Goal: Task Accomplishment & Management: Manage account settings

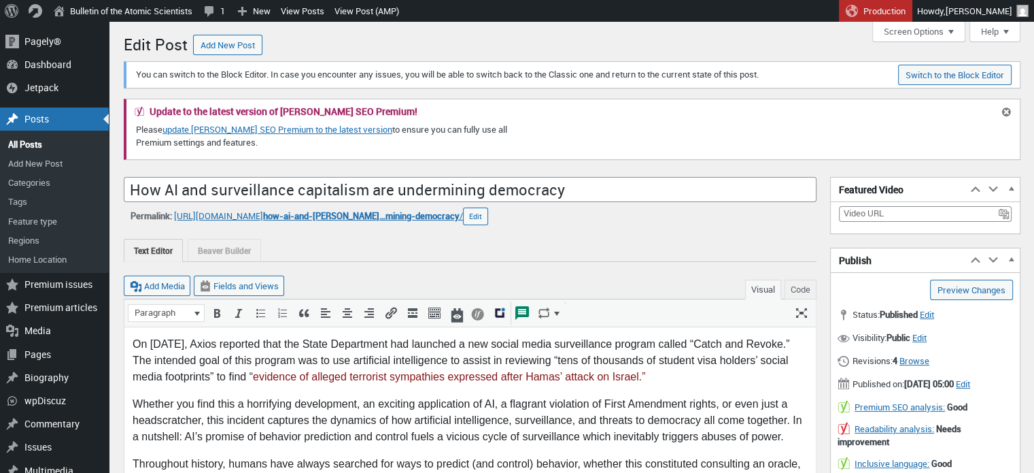
scroll to position [10, 0]
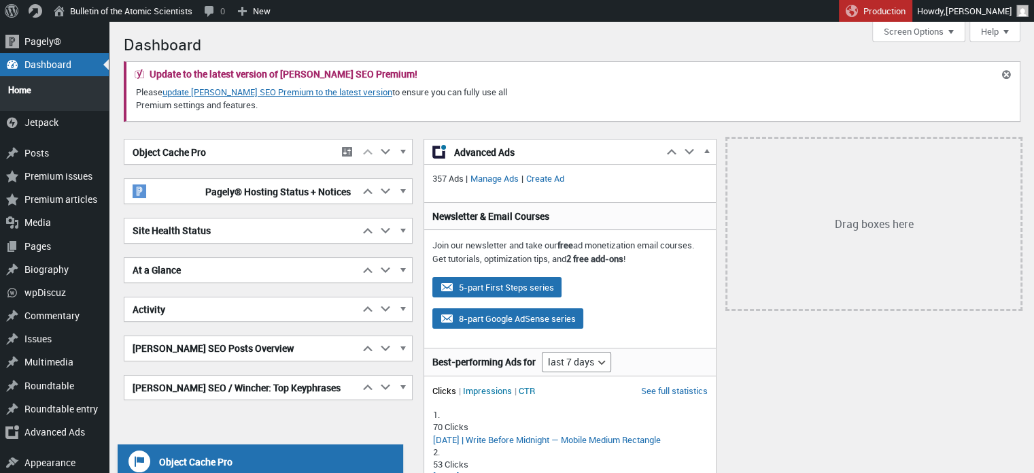
scroll to position [182, 0]
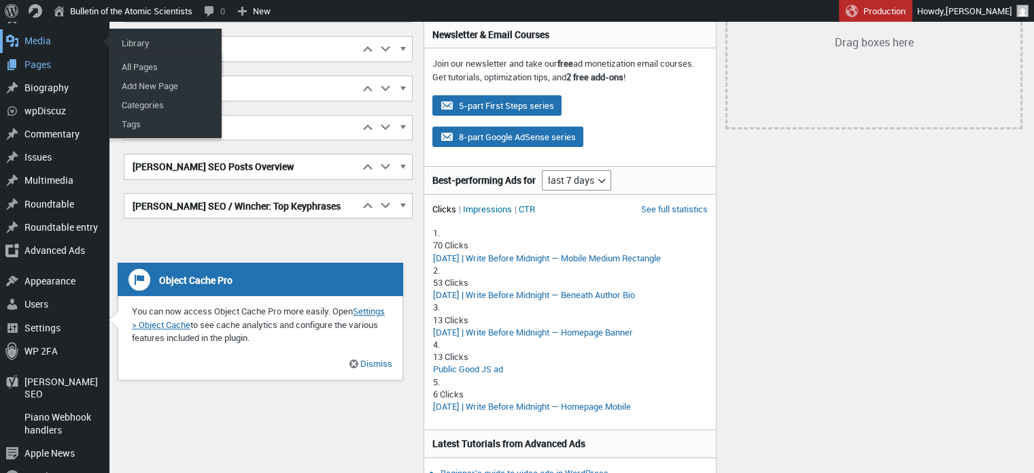
click at [32, 37] on div "Media" at bounding box center [54, 40] width 109 height 23
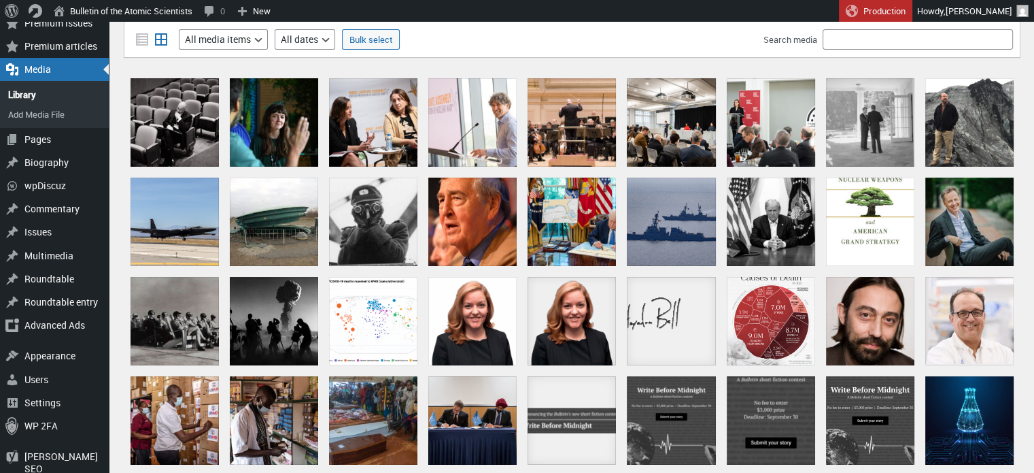
scroll to position [120, 0]
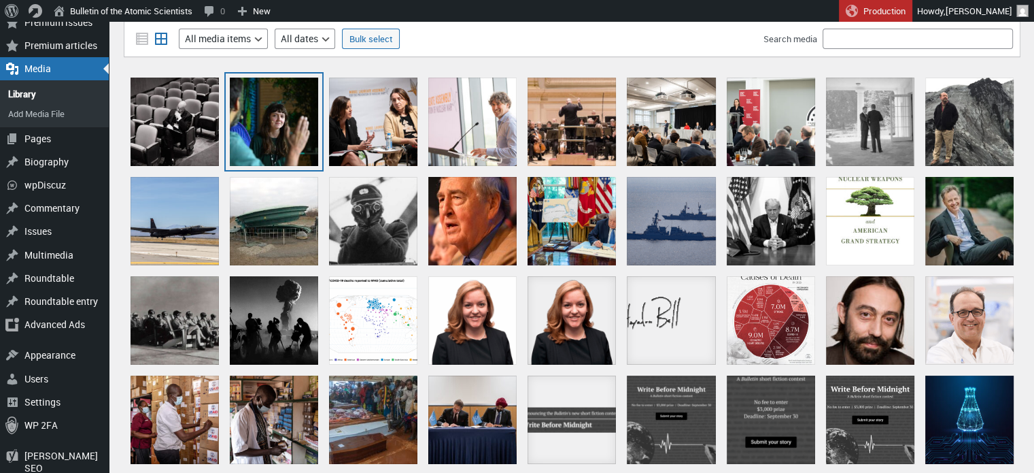
click at [274, 118] on div "Green&amp;Blue Festival 2025" at bounding box center [274, 122] width 88 height 88
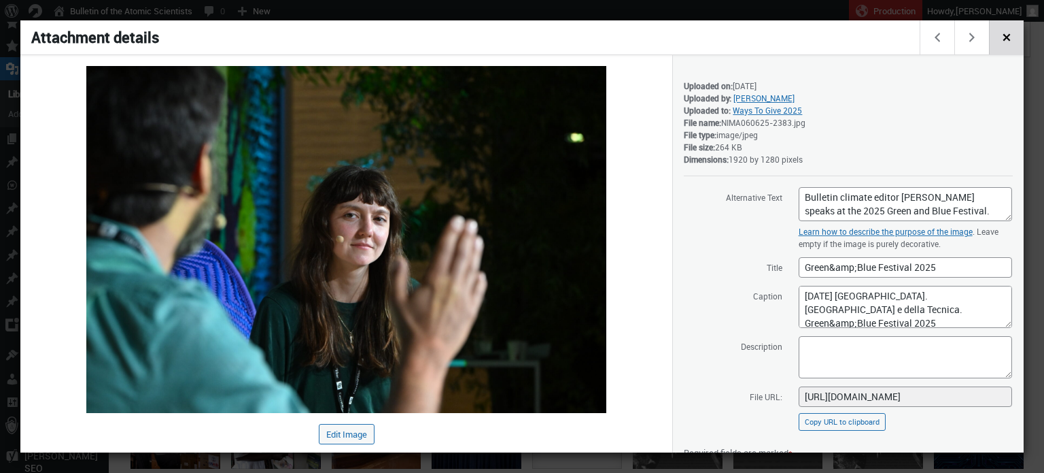
click at [1003, 41] on span "Close dialog" at bounding box center [1006, 36] width 15 height 11
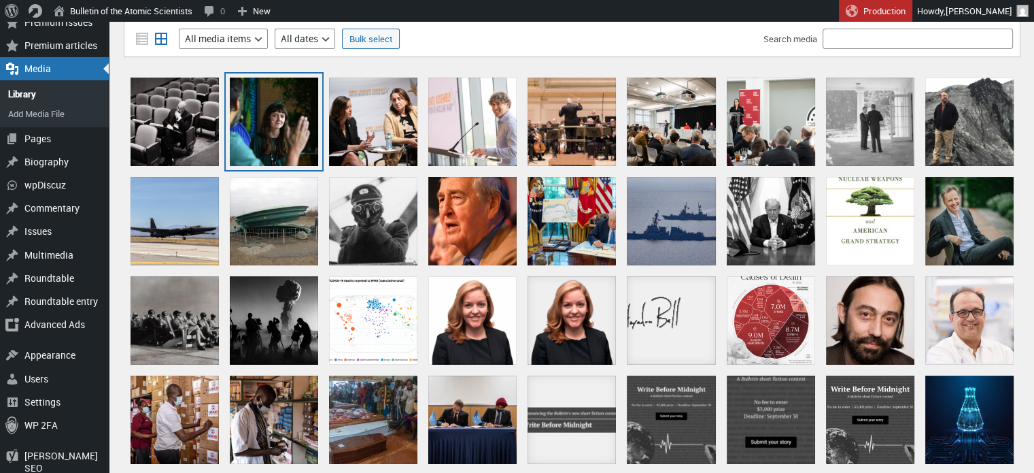
click at [281, 104] on div "Green&amp;Blue Festival 2025" at bounding box center [274, 122] width 88 height 88
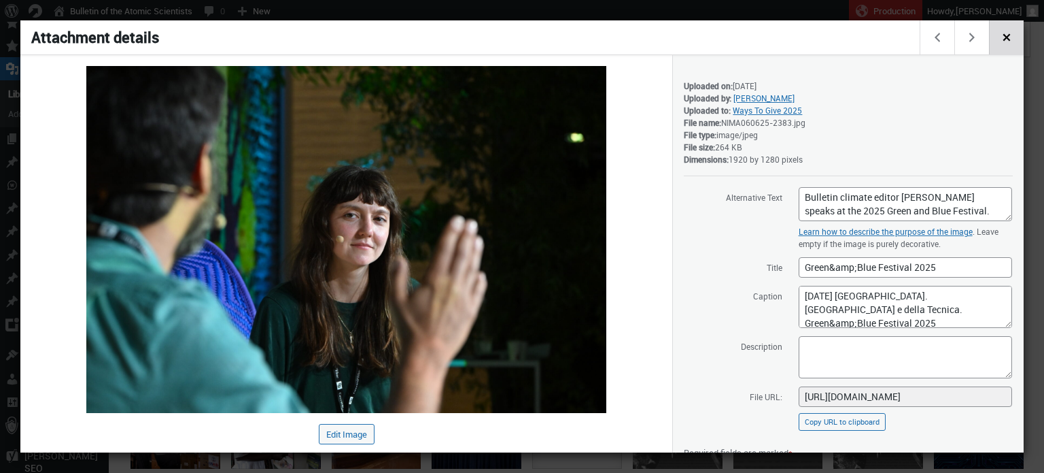
click at [1007, 35] on span "Close dialog" at bounding box center [1006, 36] width 15 height 11
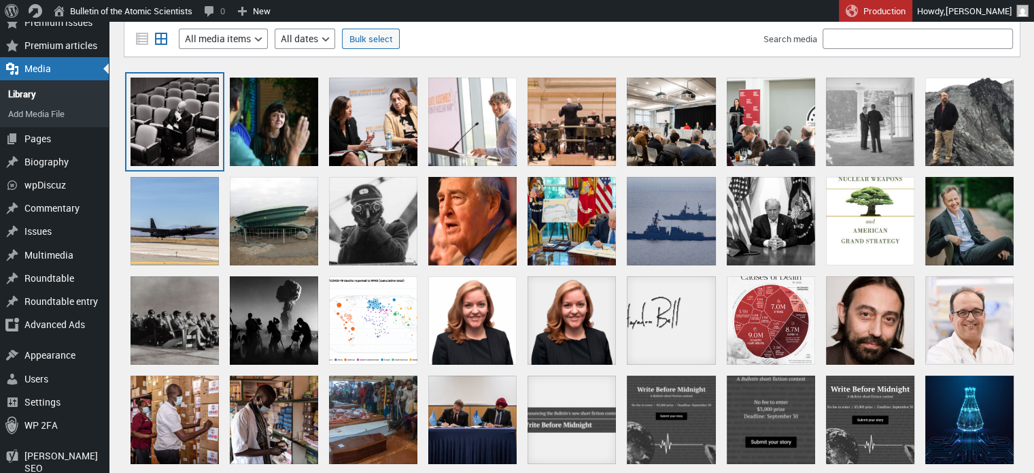
click at [173, 114] on div "Leon Botstein" at bounding box center [175, 122] width 88 height 88
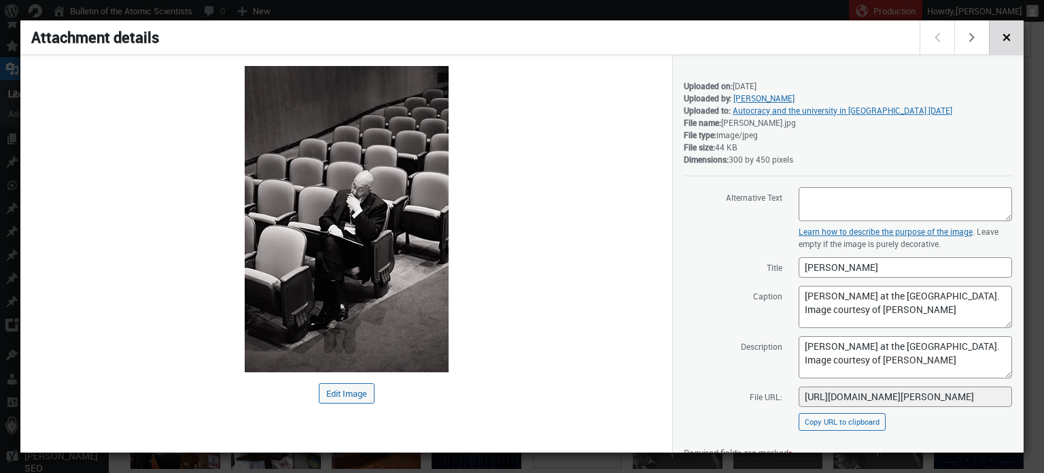
click at [1010, 37] on span "Close dialog" at bounding box center [1006, 36] width 15 height 11
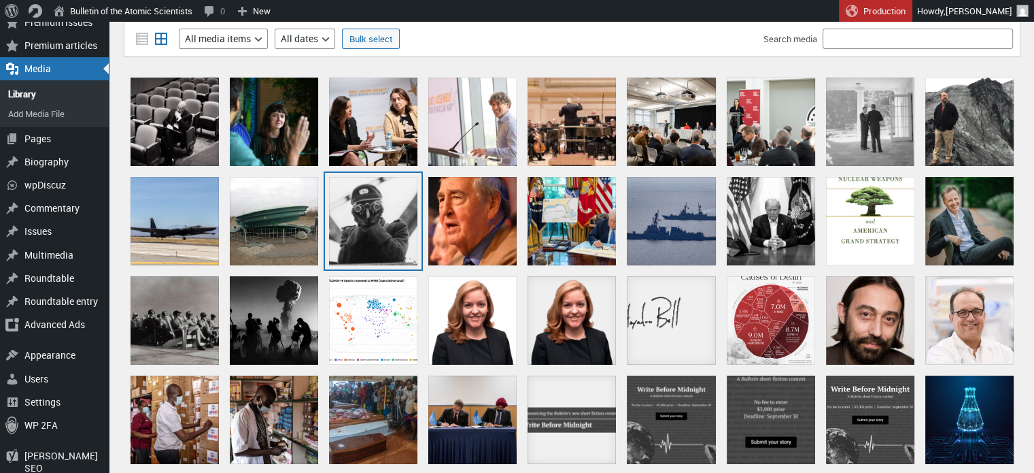
click at [386, 197] on div "L_Berlin Wall guard 1961" at bounding box center [373, 221] width 88 height 88
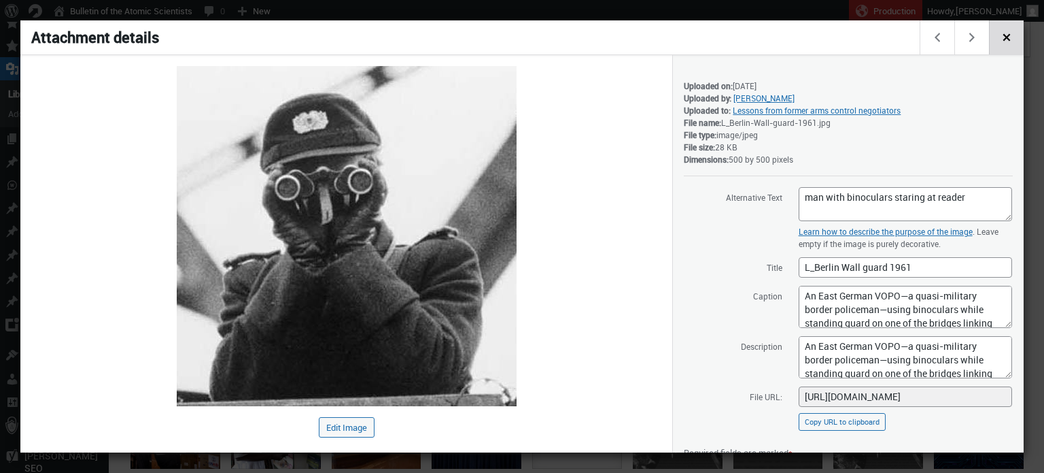
click at [1002, 41] on span "Close dialog" at bounding box center [1006, 36] width 15 height 11
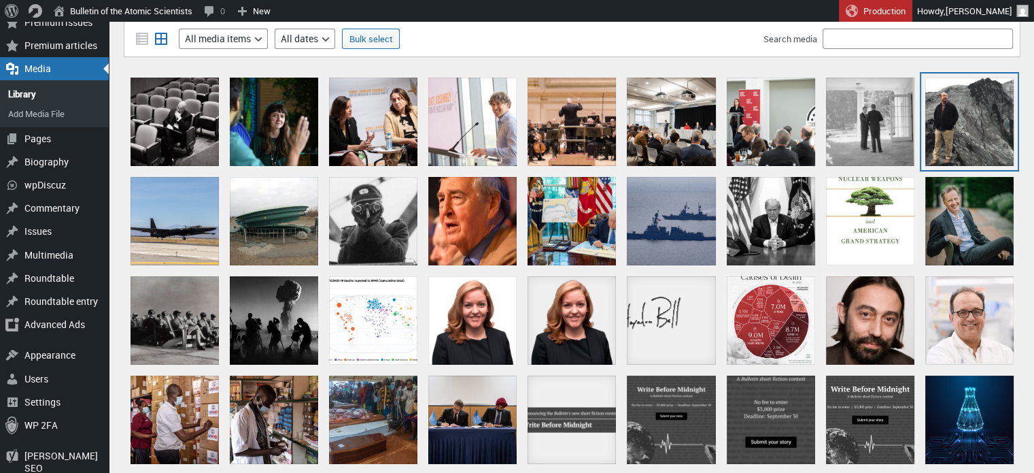
click at [949, 124] on div "L Mann Iceland" at bounding box center [969, 122] width 88 height 88
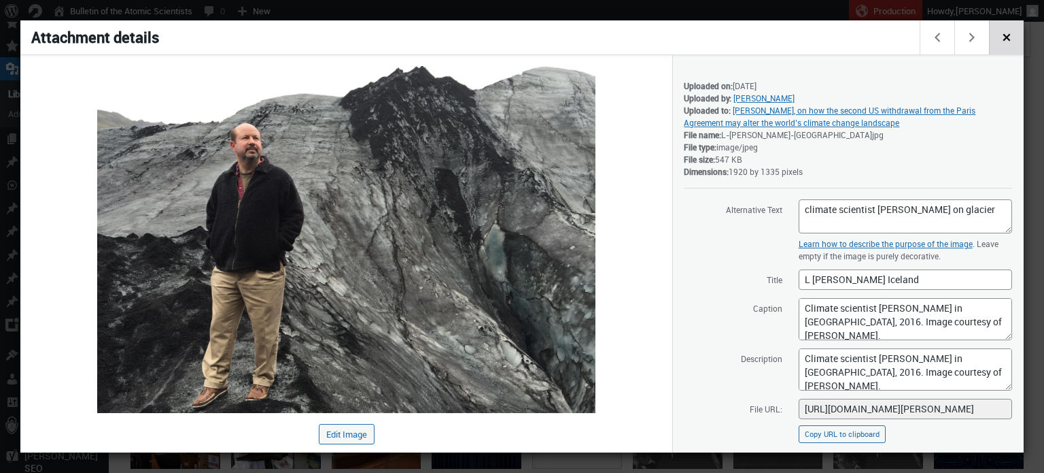
click at [992, 39] on button "Close dialog" at bounding box center [1006, 37] width 35 height 34
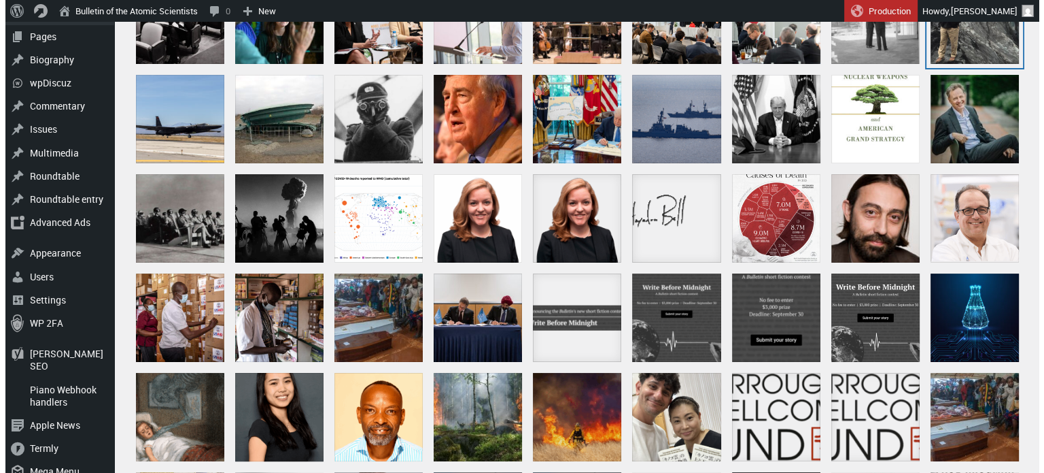
scroll to position [279, 0]
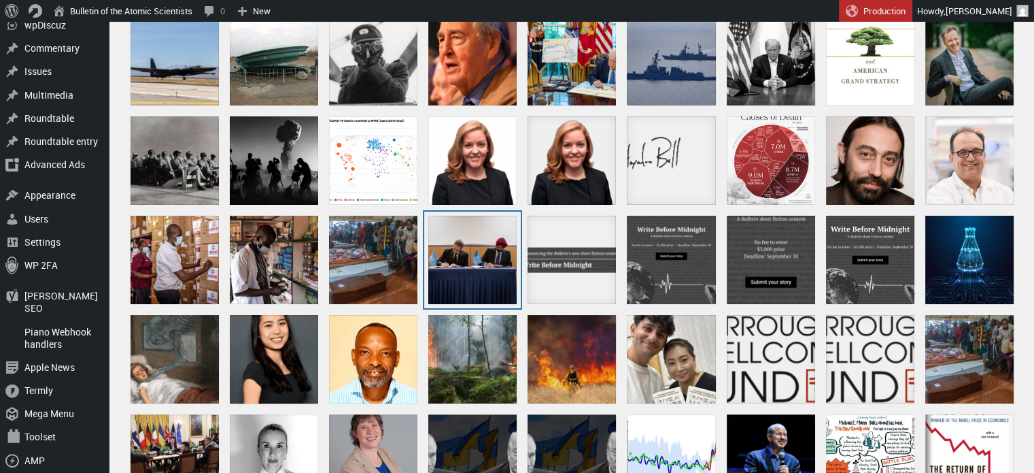
click at [490, 252] on div "TheBulletin_WorldBank_IAEA_signingceremony" at bounding box center [472, 260] width 88 height 88
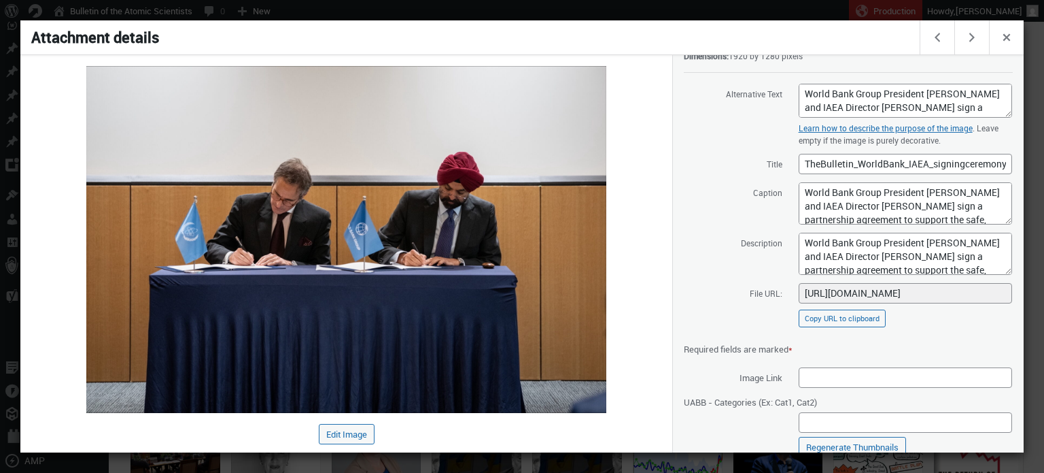
scroll to position [153, 0]
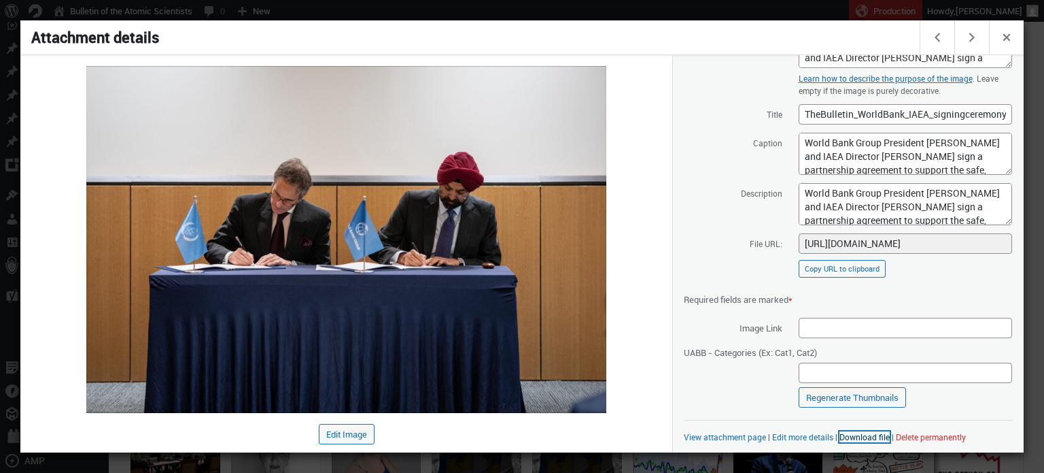
click at [851, 440] on link "Download file" at bounding box center [865, 436] width 50 height 11
